Goal: Navigation & Orientation: Find specific page/section

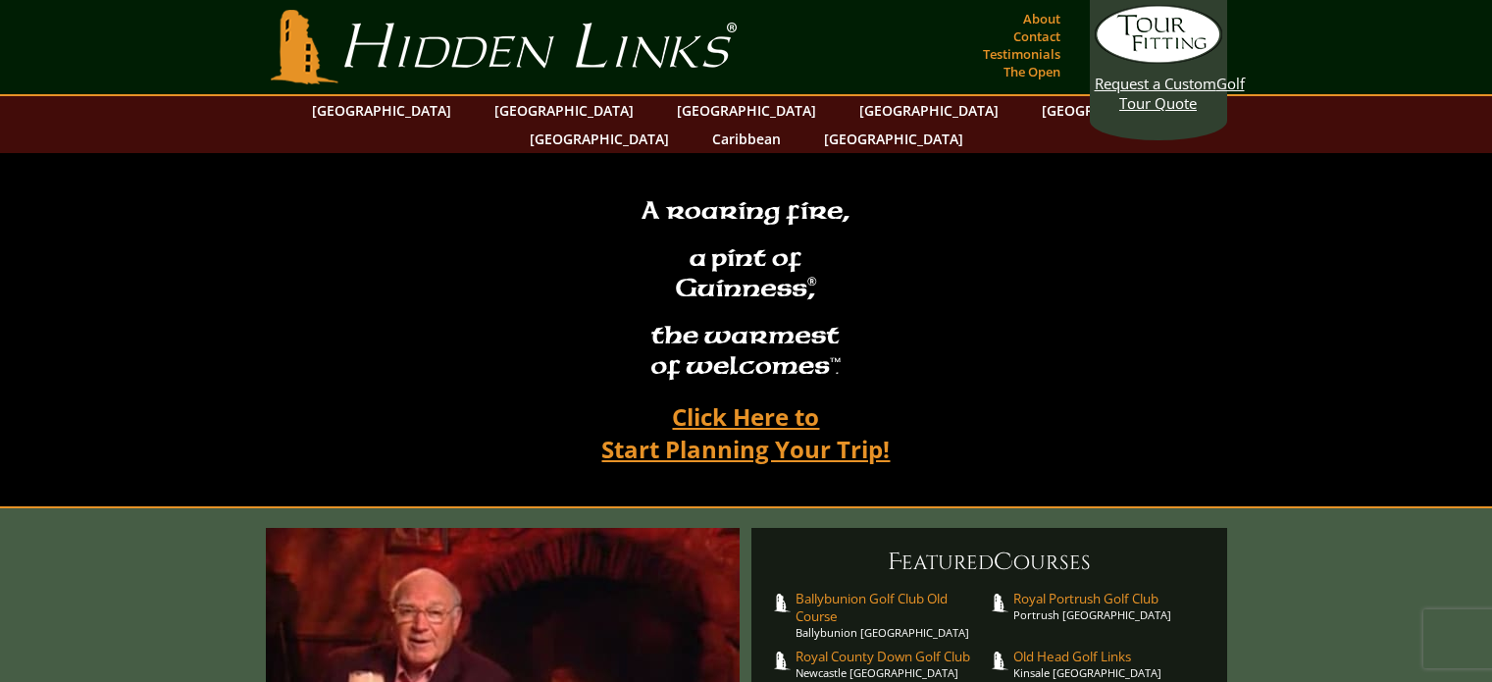
click at [667, 119] on link "[GEOGRAPHIC_DATA]" at bounding box center [746, 110] width 159 height 28
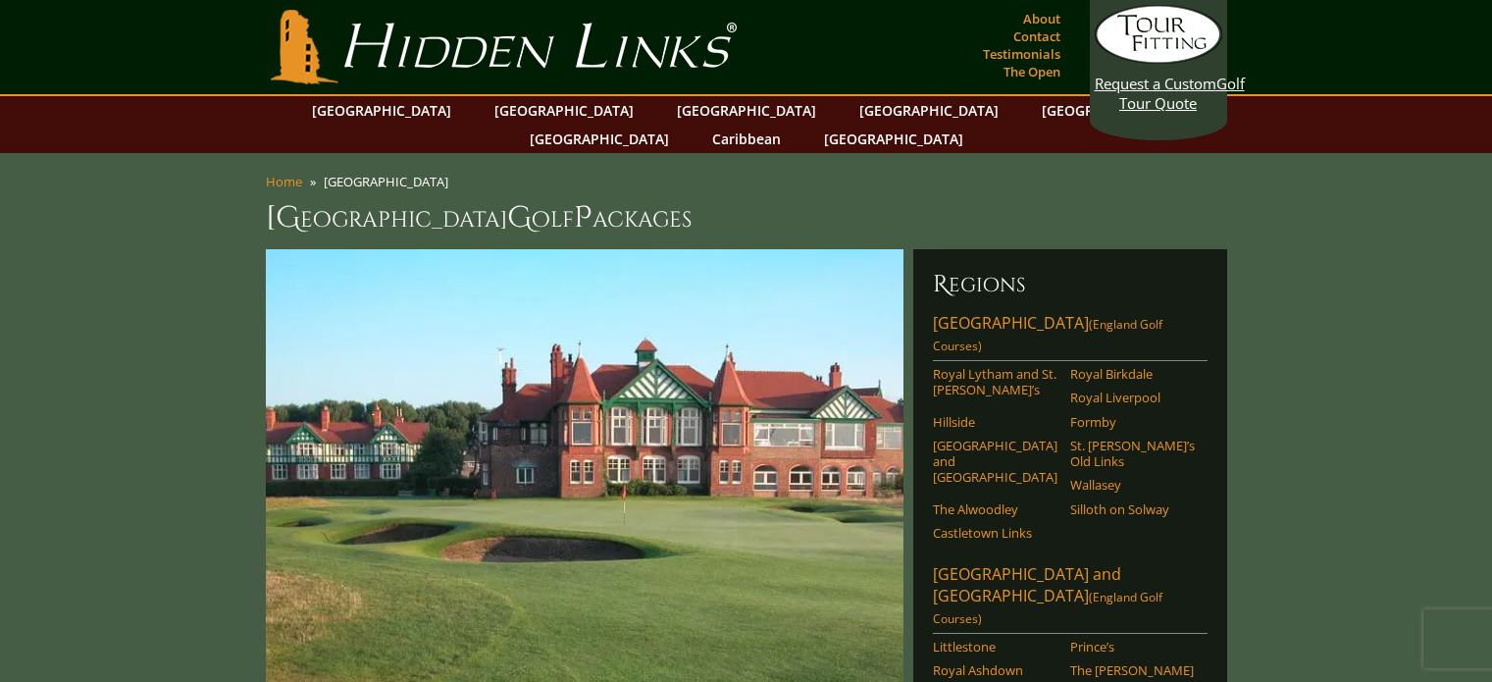
click at [1105, 477] on link "Wallasey" at bounding box center [1132, 485] width 125 height 16
